Goal: Information Seeking & Learning: Learn about a topic

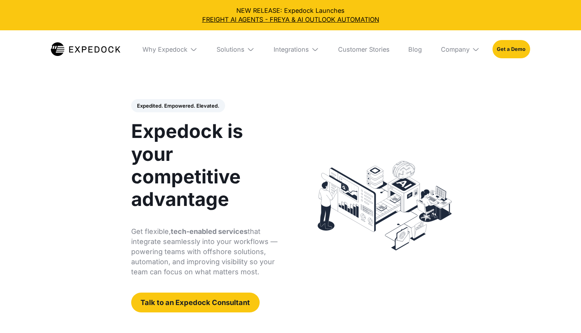
select select
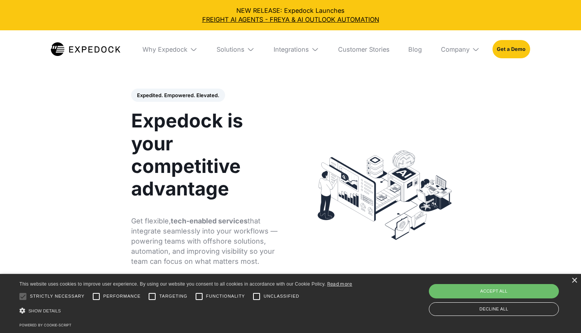
click at [215, 203] on div "Expedited. Empowered. Elevated. Automate Freight Document Extraction at 99.97% …" at bounding box center [206, 194] width 151 height 213
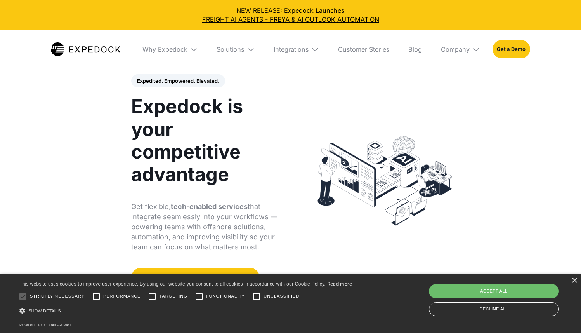
drag, startPoint x: 574, startPoint y: 281, endPoint x: 569, endPoint y: 281, distance: 5.0
click at [574, 281] on div "×" at bounding box center [574, 280] width 6 height 6
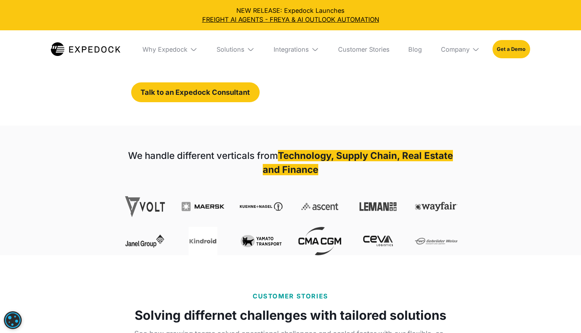
scroll to position [210, 0]
click at [208, 153] on strong "We handle different verticals from" at bounding box center [203, 154] width 150 height 11
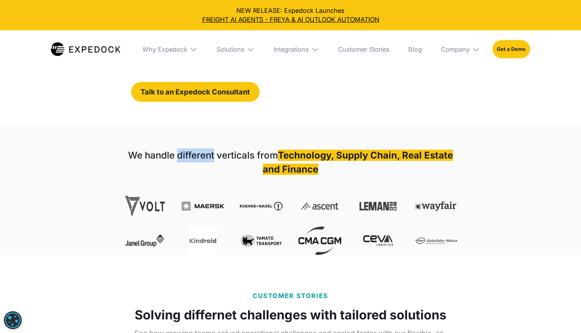
click at [208, 153] on strong "We handle different verticals from" at bounding box center [203, 154] width 150 height 11
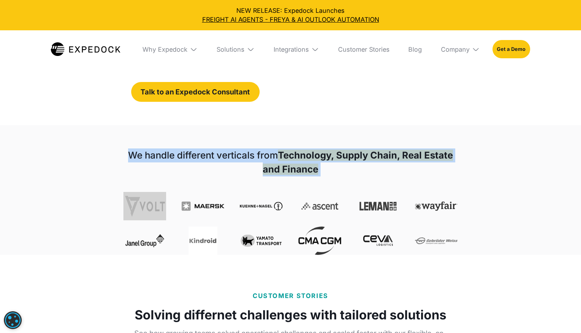
click at [208, 153] on strong "We handle different verticals from" at bounding box center [203, 154] width 150 height 11
click at [212, 148] on div "We handle different verticals from Technology, Supply Chain, Real Estate and Fi…" at bounding box center [290, 190] width 353 height 130
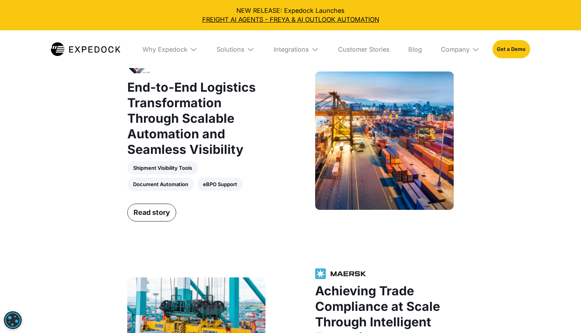
click at [212, 148] on strong "End-to-End Logistics Transformation Through Scalable Automation and Seamless Vi…" at bounding box center [191, 118] width 128 height 77
click at [212, 148] on strong "End-to-End Logistics Transformation Through Scalable Automation and Seamless Vi…" at bounding box center [191, 117] width 128 height 77
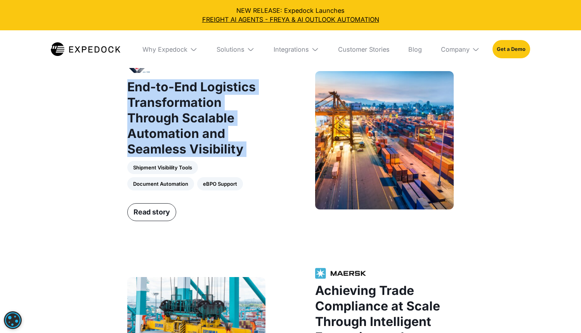
click at [212, 148] on strong "End-to-End Logistics Transformation Through Scalable Automation and Seamless Vi…" at bounding box center [191, 117] width 128 height 77
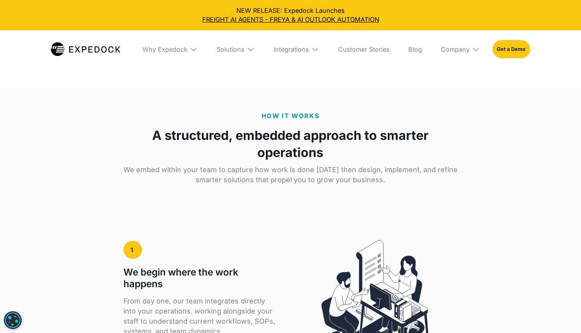
click at [212, 148] on strong "A structured, embedded approach to smarter operations" at bounding box center [290, 144] width 334 height 35
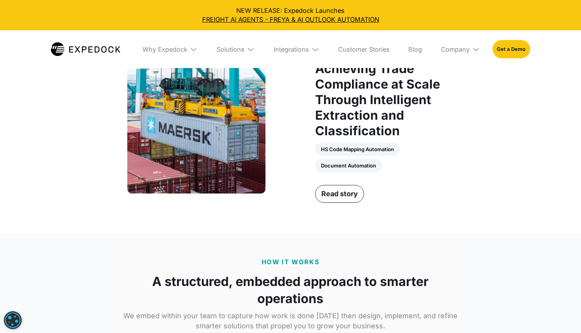
click at [357, 118] on strong "Achieving Trade Compliance at Scale Through Intelligent Extraction and Classifi…" at bounding box center [377, 99] width 125 height 77
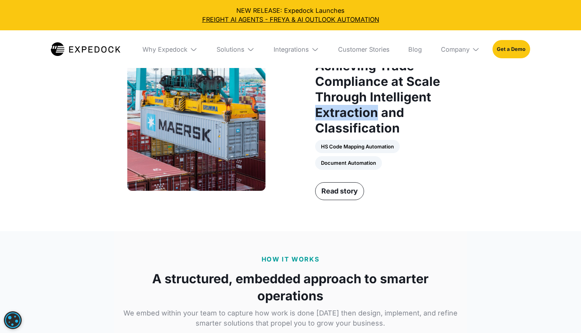
click at [357, 118] on strong "Achieving Trade Compliance at Scale Through Intelligent Extraction and Classifi…" at bounding box center [377, 96] width 125 height 77
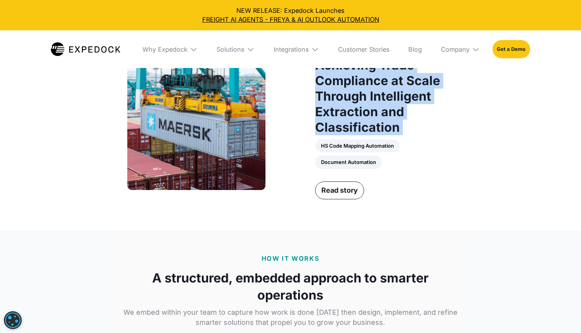
click at [357, 118] on strong "Achieving Trade Compliance at Scale Through Intelligent Extraction and Classifi…" at bounding box center [377, 95] width 125 height 77
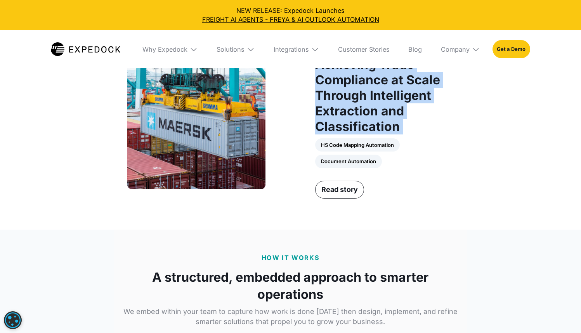
click at [383, 111] on strong "Achieving Trade Compliance at Scale Through Intelligent Extraction and Classifi…" at bounding box center [377, 95] width 125 height 77
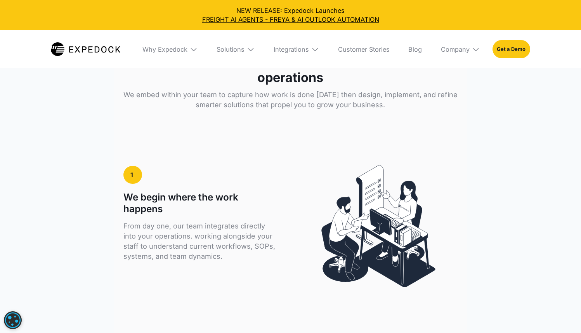
scroll to position [1224, 0]
click at [257, 50] on div "Solutions" at bounding box center [235, 49] width 51 height 38
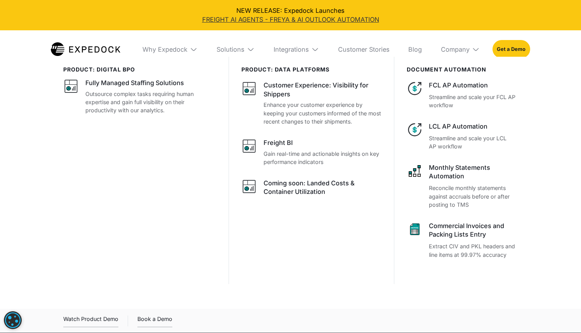
click at [408, 20] on link "FREIGHT AI AGENTS - FREYA & AI OUTLOOK AUTOMATION" at bounding box center [290, 19] width 569 height 9
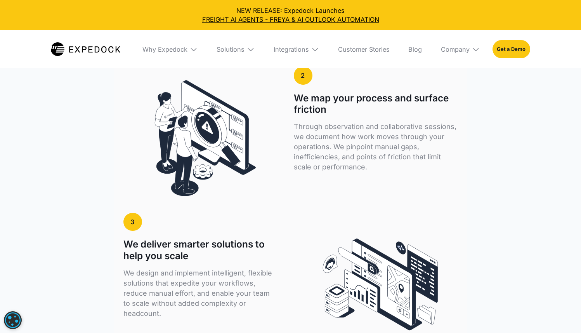
click at [341, 128] on p "Through observation and collaborative sessions, we document how work moves thro…" at bounding box center [376, 146] width 164 height 50
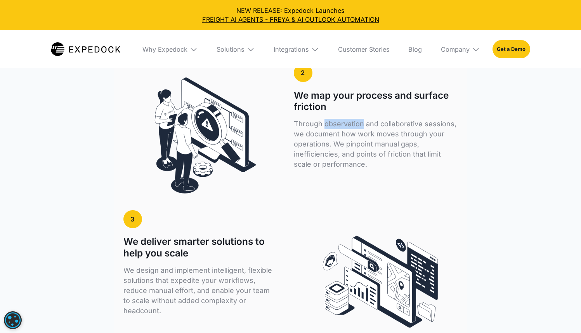
click at [341, 128] on p "Through observation and collaborative sessions, we document how work moves thro…" at bounding box center [376, 144] width 164 height 50
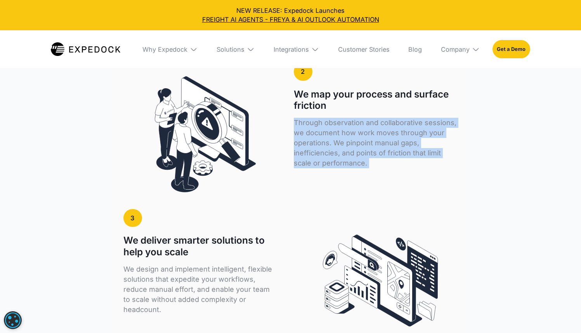
click at [341, 128] on p "Through observation and collaborative sessions, we document how work moves thro…" at bounding box center [376, 143] width 164 height 50
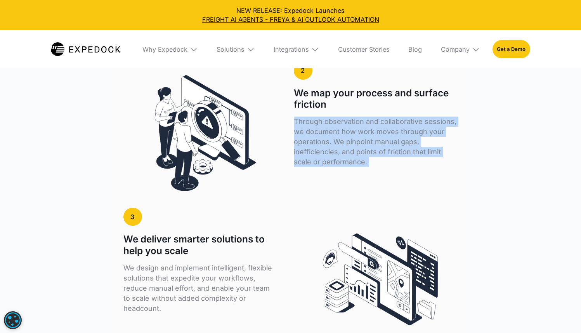
click at [344, 135] on p "Through observation and collaborative sessions, we document how work moves thro…" at bounding box center [376, 141] width 164 height 50
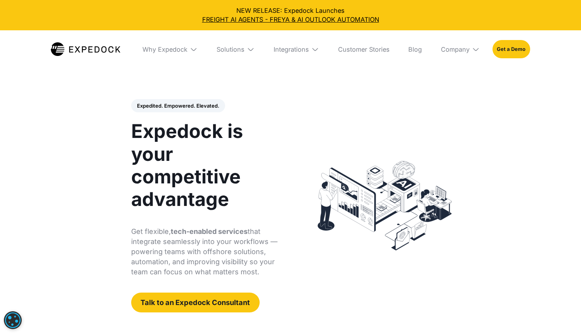
scroll to position [0, 0]
click at [98, 52] on img at bounding box center [85, 49] width 69 height 14
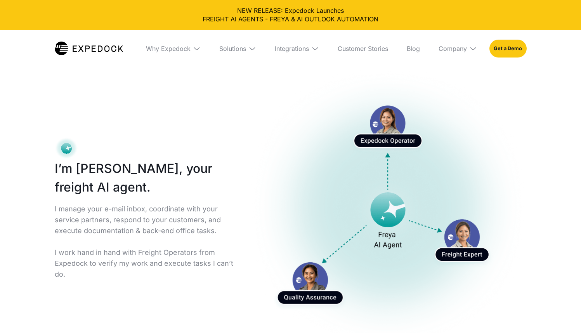
select select
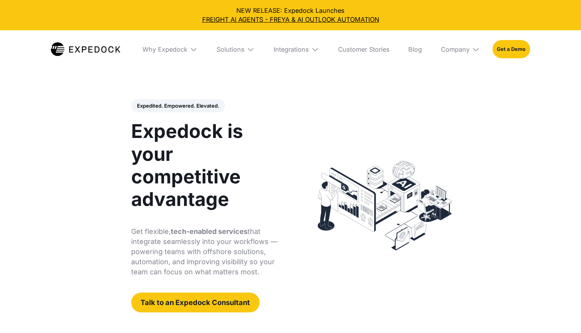
select select
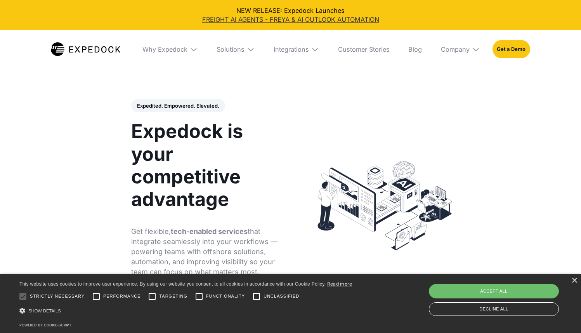
click at [279, 18] on link "FREIGHT AI AGENTS - FREYA & AI OUTLOOK AUTOMATION" at bounding box center [290, 19] width 569 height 9
click at [144, 32] on div "Why Expedock" at bounding box center [170, 49] width 68 height 38
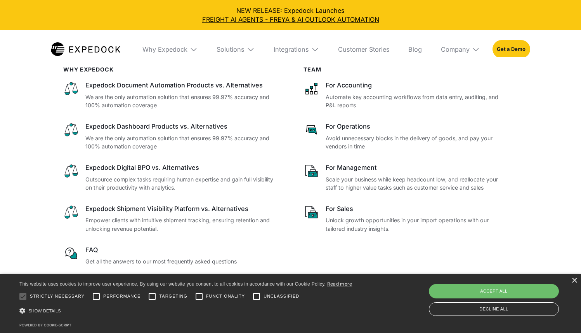
click at [522, 134] on div "WHy Expedock Expedock Document Automation Products vs. Alternatives We are the …" at bounding box center [290, 182] width 504 height 251
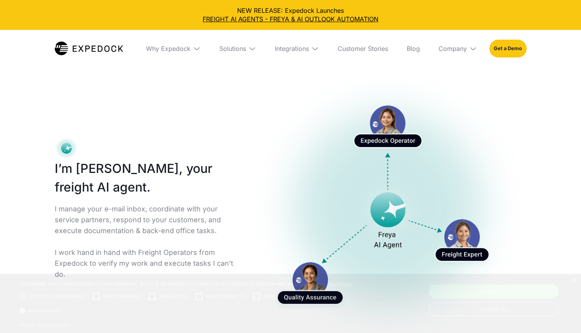
select select
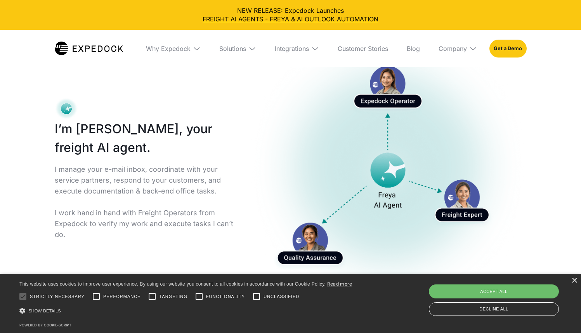
scroll to position [52, 0]
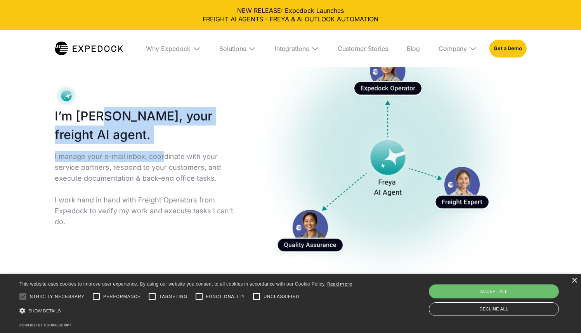
drag, startPoint x: 100, startPoint y: 111, endPoint x: 182, endPoint y: 167, distance: 99.2
click at [173, 164] on div "I’m Freya, your freight AI agent. I manage your e-mail inbox, coordinate with y…" at bounding box center [146, 161] width 182 height 152
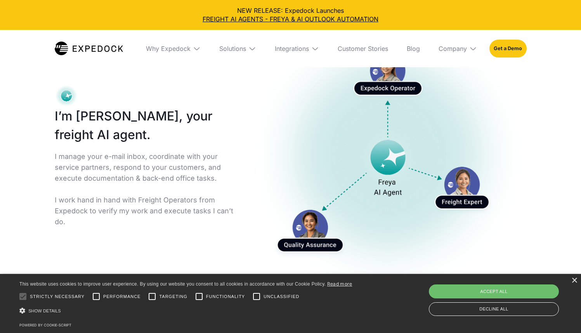
click at [182, 167] on p "I manage your e-mail inbox, coordinate with your service partners, respond to y…" at bounding box center [146, 189] width 182 height 76
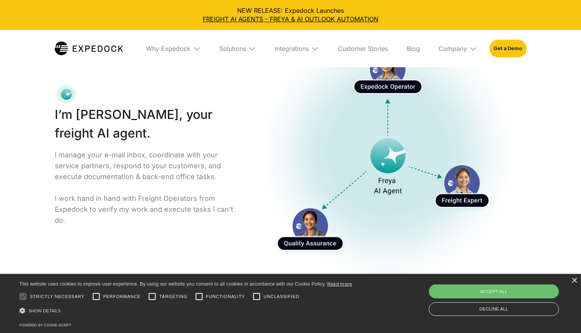
click at [182, 167] on p "I manage your e-mail inbox, coordinate with your service partners, respond to y…" at bounding box center [146, 187] width 182 height 76
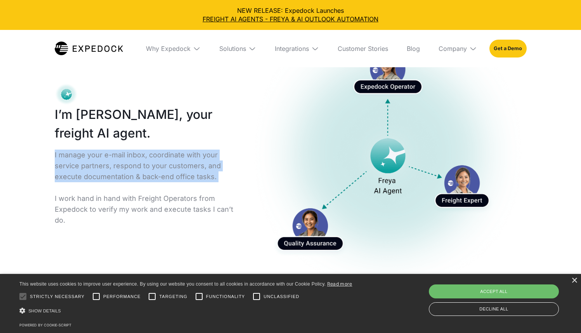
click at [182, 167] on p "I manage your e-mail inbox, coordinate with your service partners, respond to y…" at bounding box center [146, 187] width 182 height 76
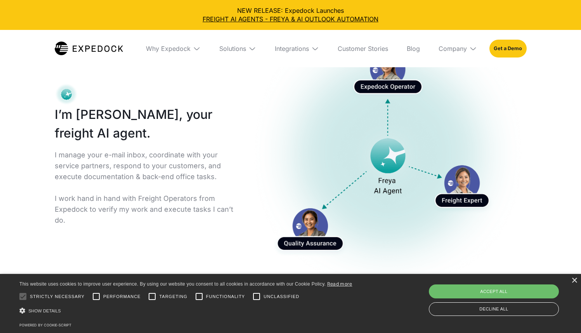
click at [202, 161] on p "I manage your e-mail inbox, coordinate with your service partners, respond to y…" at bounding box center [146, 187] width 182 height 76
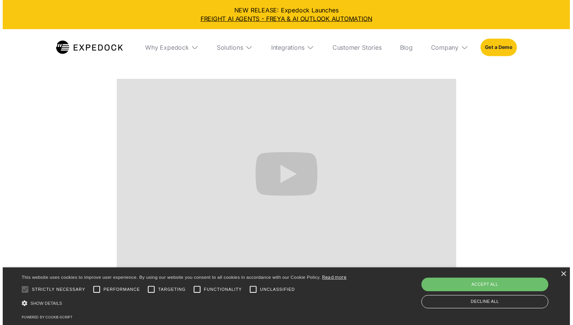
scroll to position [384, 0]
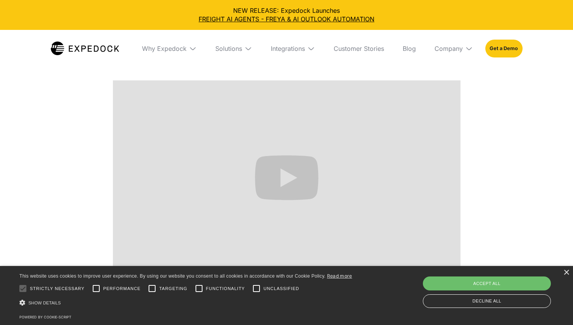
click at [562, 276] on div "× This website uses cookies to improve user experience. By using our website yo…" at bounding box center [286, 295] width 573 height 59
click at [564, 275] on div "×" at bounding box center [567, 273] width 6 height 6
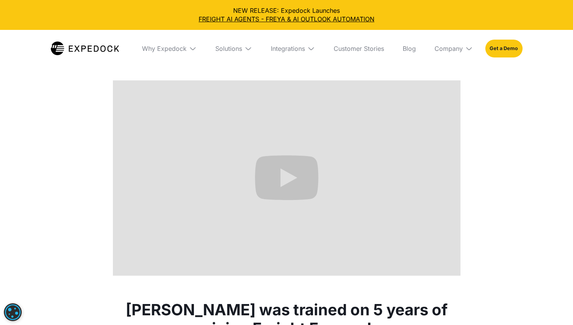
click at [516, 224] on div "Here is how our email automation works Sample use cases in this video are autom…" at bounding box center [286, 136] width 573 height 277
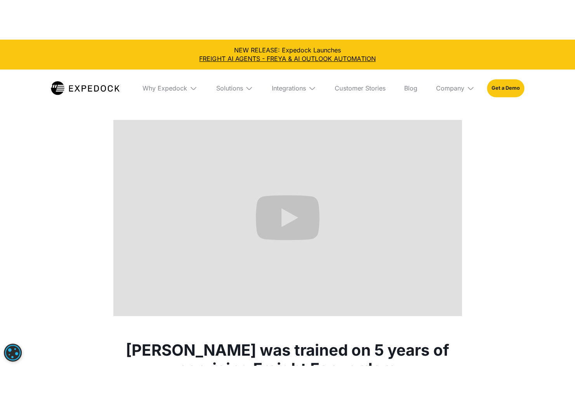
scroll to position [386, 0]
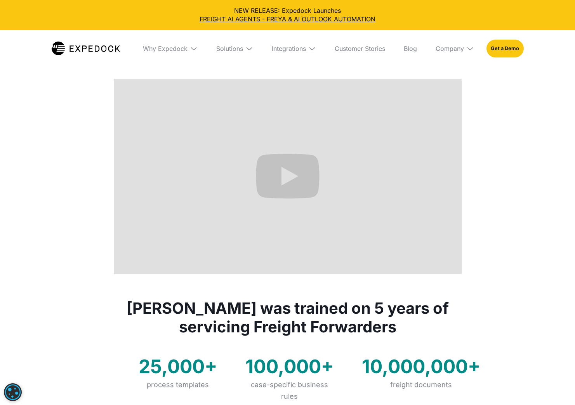
click at [490, 110] on div "Here is how our email automation works Sample use cases in this video are autom…" at bounding box center [287, 135] width 575 height 277
